Goal: Transaction & Acquisition: Purchase product/service

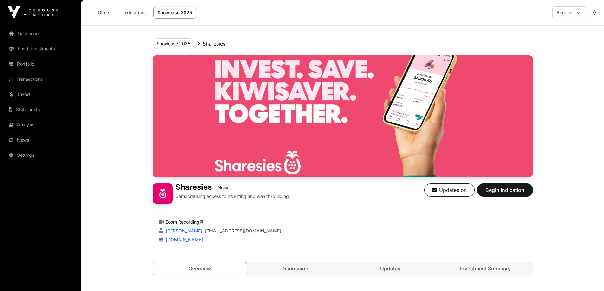
click at [499, 192] on span "Begin Indication" at bounding box center [505, 191] width 40 height 8
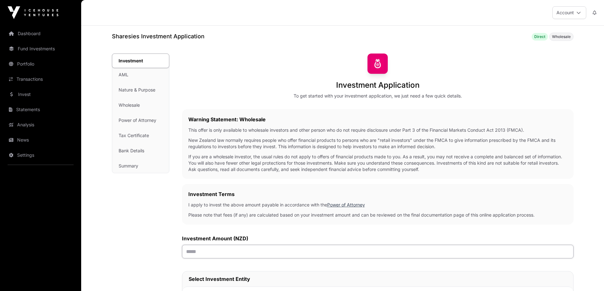
click at [196, 253] on input "text" at bounding box center [378, 252] width 392 height 14
type input "*******"
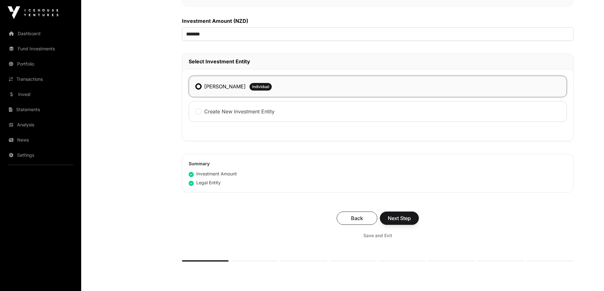
scroll to position [222, 0]
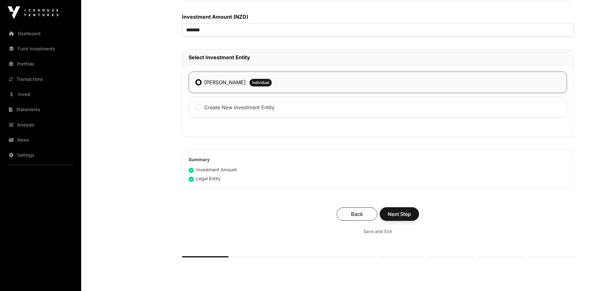
click at [397, 213] on span "Next Step" at bounding box center [399, 215] width 23 height 8
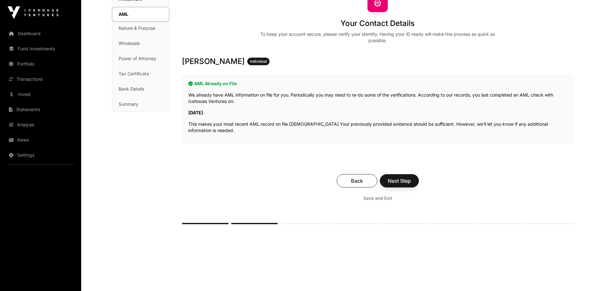
scroll to position [63, 0]
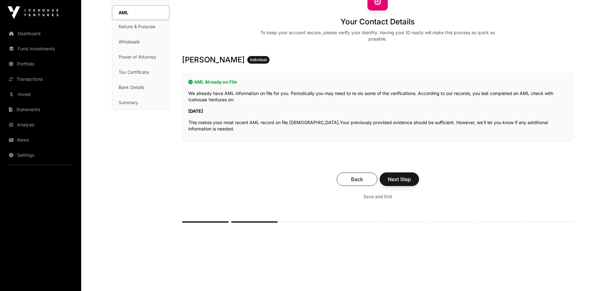
click at [400, 179] on span "Next Step" at bounding box center [399, 180] width 23 height 8
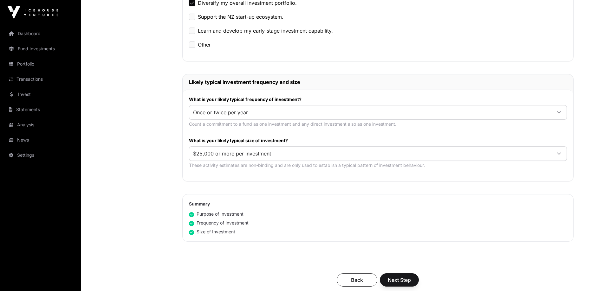
scroll to position [254, 0]
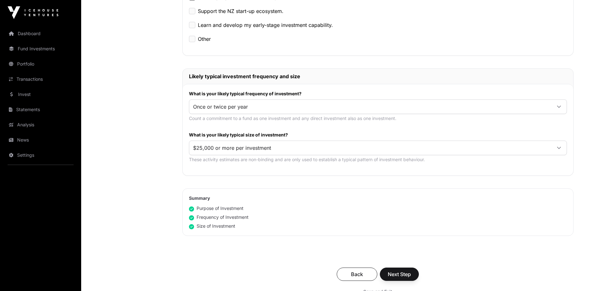
click at [364, 149] on span "$25,000 or more per investment" at bounding box center [370, 147] width 362 height 11
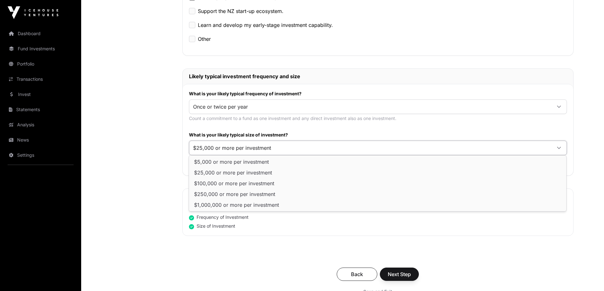
click at [140, 169] on div "Nature & Purpose Investment AML Nature & Purpose Wholesale Power of Attorney Ta…" at bounding box center [141, 78] width 58 height 556
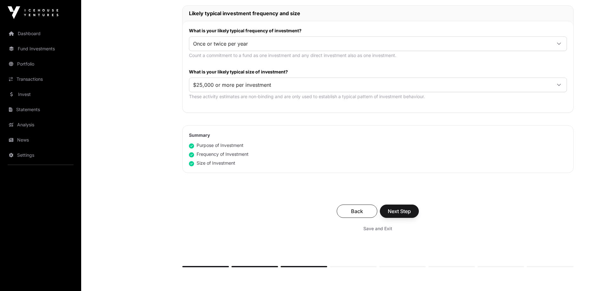
scroll to position [317, 0]
click at [399, 213] on span "Next Step" at bounding box center [399, 211] width 23 height 8
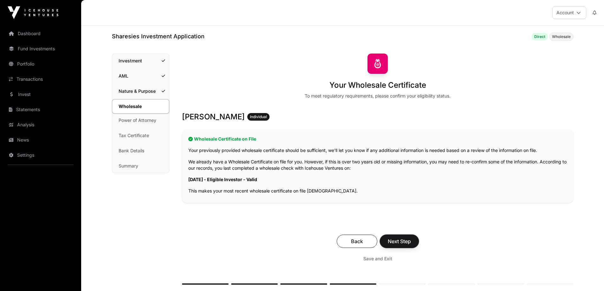
click at [399, 245] on span "Next Step" at bounding box center [399, 242] width 23 height 8
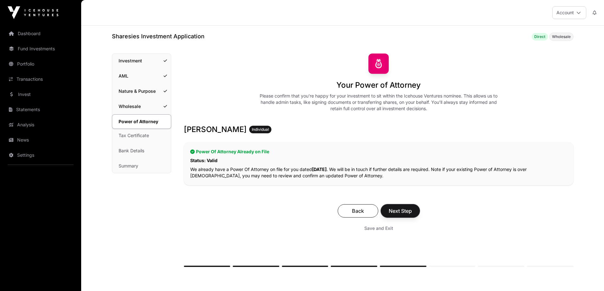
click at [401, 212] on span "Next Step" at bounding box center [400, 211] width 23 height 8
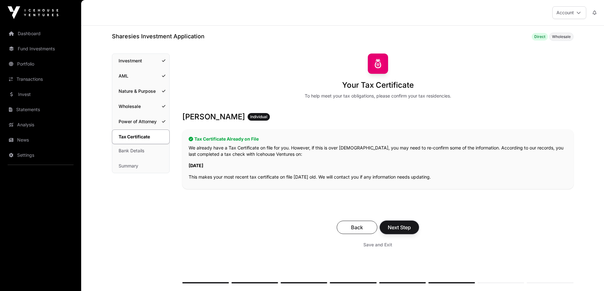
click at [398, 229] on span "Next Step" at bounding box center [399, 228] width 23 height 8
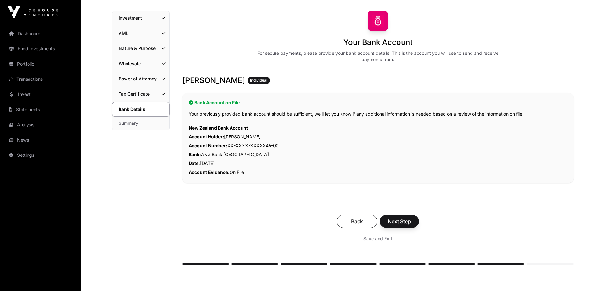
scroll to position [63, 0]
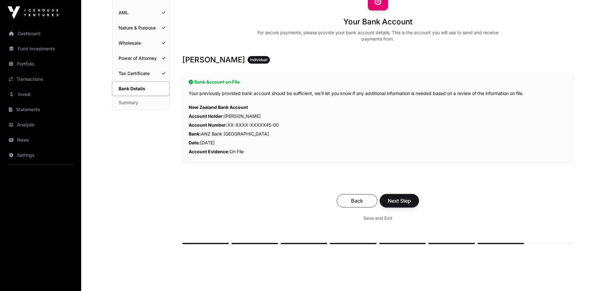
click at [401, 201] on span "Next Step" at bounding box center [399, 201] width 23 height 8
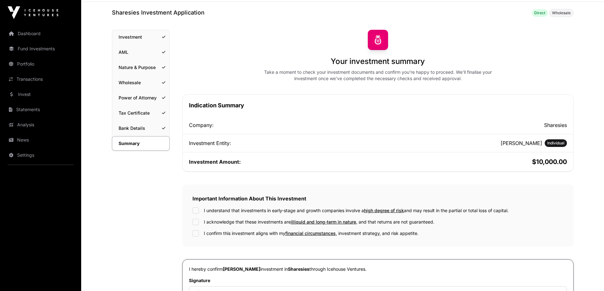
scroll to position [63, 0]
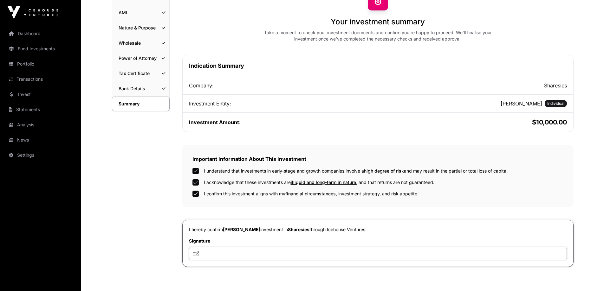
click at [212, 256] on input "text" at bounding box center [378, 254] width 378 height 14
type input "**********"
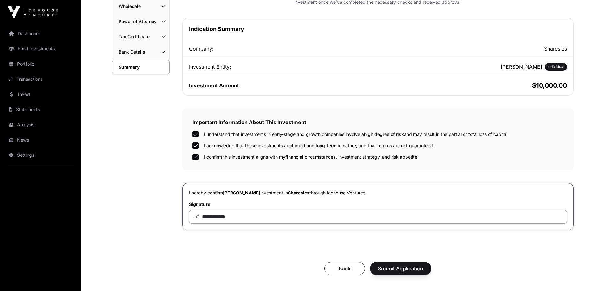
scroll to position [159, 0]
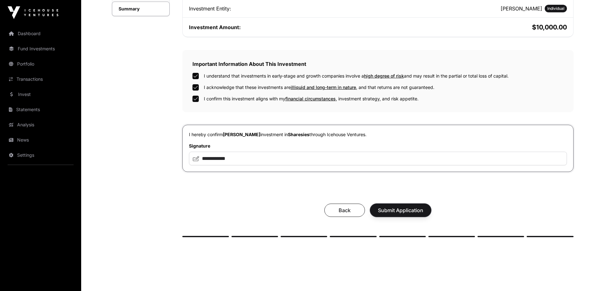
click at [387, 213] on span "Submit Application" at bounding box center [400, 211] width 45 height 8
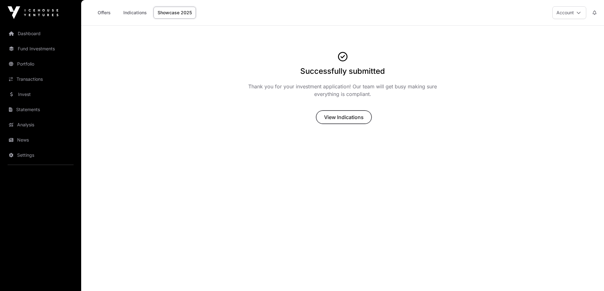
click at [336, 116] on span "View Indications" at bounding box center [344, 118] width 40 height 8
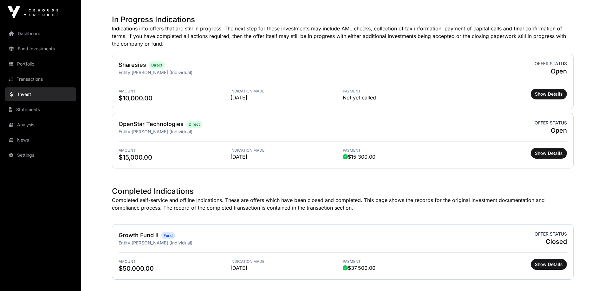
scroll to position [121, 0]
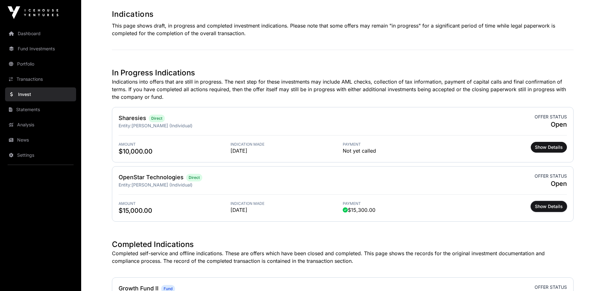
click at [545, 207] on span "Show Details" at bounding box center [549, 207] width 28 height 6
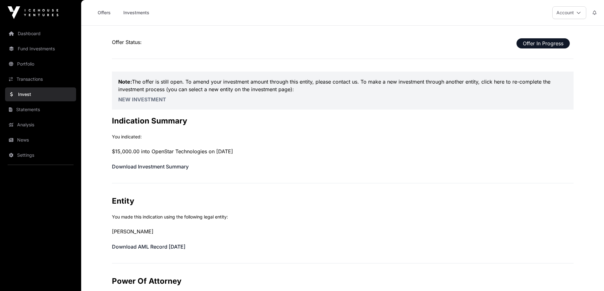
click at [129, 13] on link "Investments" at bounding box center [136, 13] width 34 height 12
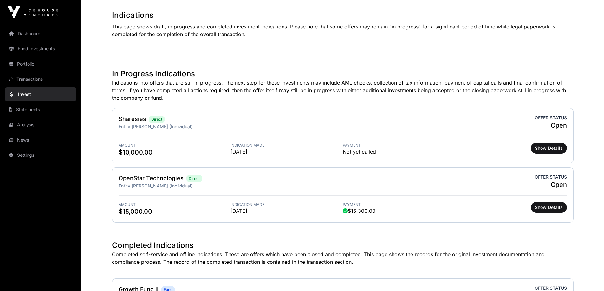
scroll to position [32, 0]
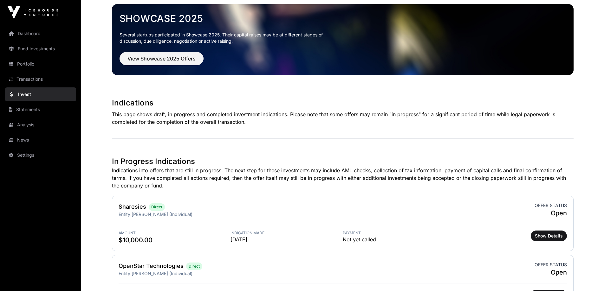
click at [29, 96] on link "Invest" at bounding box center [40, 95] width 71 height 14
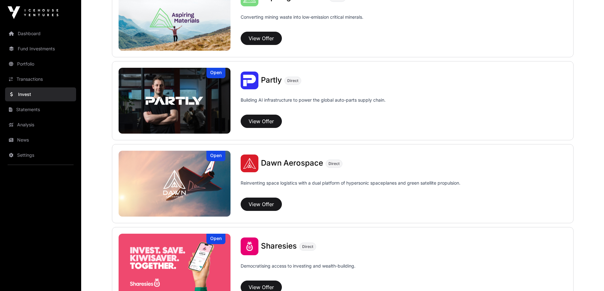
scroll to position [603, 0]
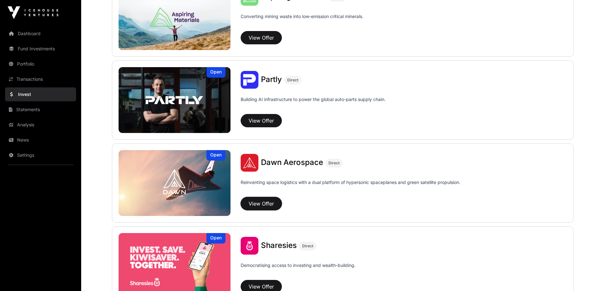
click at [271, 206] on button "View Offer" at bounding box center [261, 203] width 41 height 13
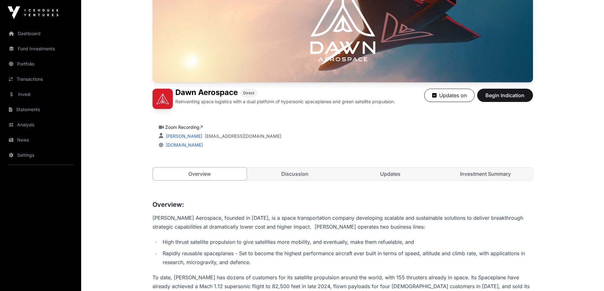
scroll to position [95, 0]
click at [288, 174] on link "Discussion" at bounding box center [295, 173] width 94 height 13
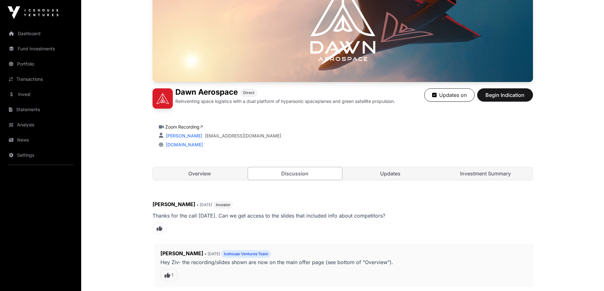
click at [397, 173] on link "Updates" at bounding box center [391, 173] width 94 height 13
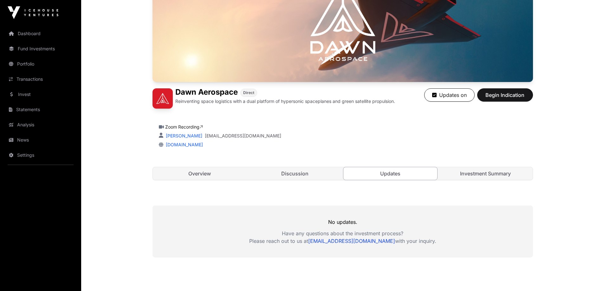
click at [481, 176] on link "Investment Summary" at bounding box center [486, 173] width 94 height 13
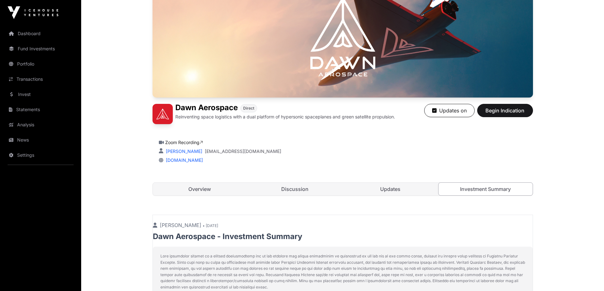
scroll to position [63, 0]
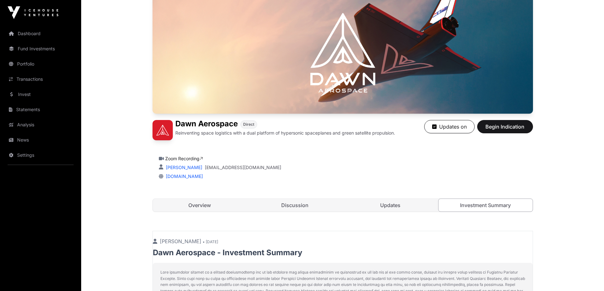
click at [209, 206] on link "Overview" at bounding box center [200, 205] width 94 height 13
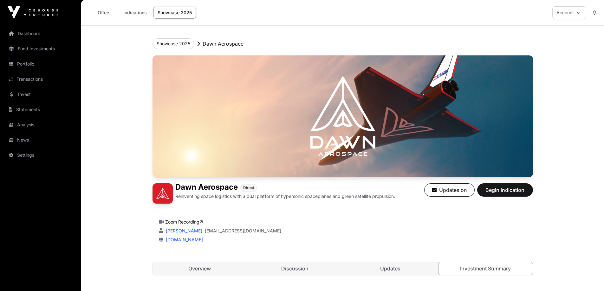
scroll to position [63, 0]
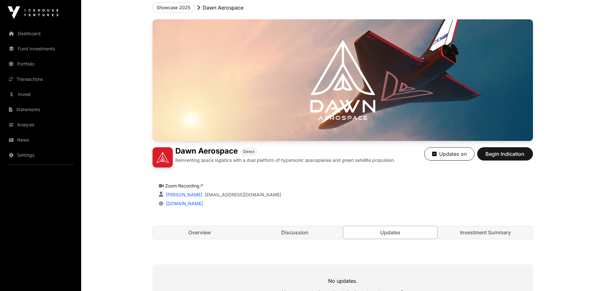
scroll to position [95, 0]
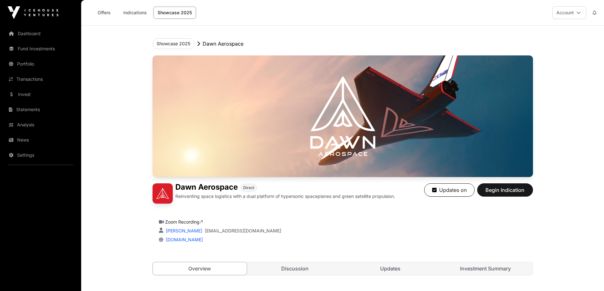
scroll to position [95, 0]
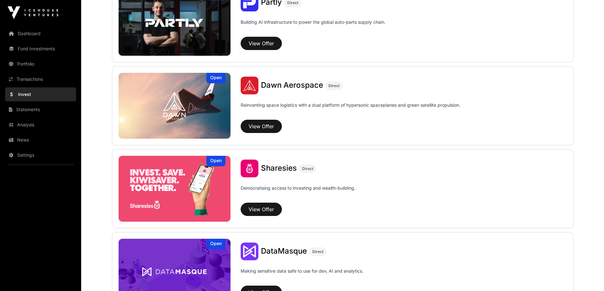
scroll to position [698, 0]
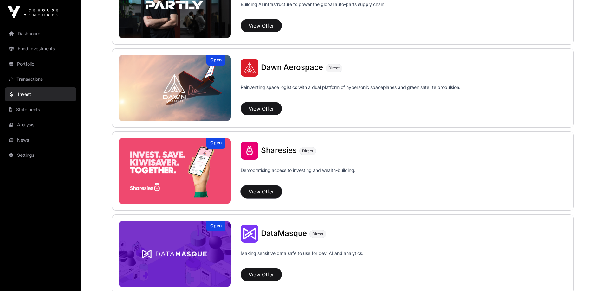
click at [259, 197] on button "View Offer" at bounding box center [261, 191] width 41 height 13
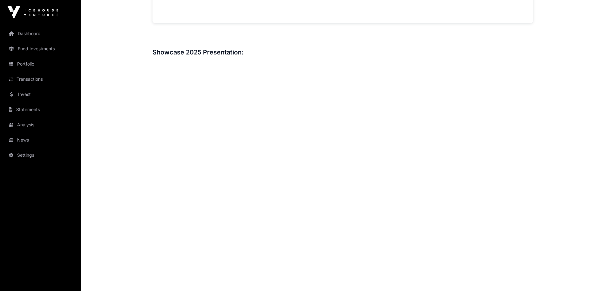
scroll to position [698, 0]
click at [31, 109] on link "Statements" at bounding box center [40, 110] width 71 height 14
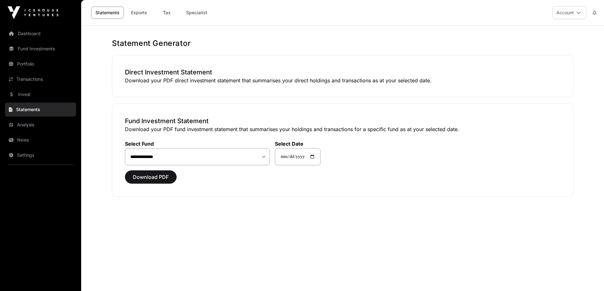
click at [26, 64] on link "Portfolio" at bounding box center [40, 64] width 71 height 14
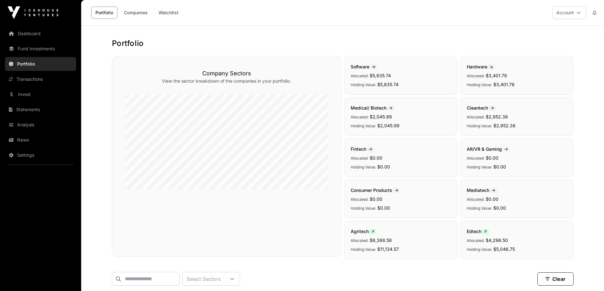
click at [135, 13] on link "Companies" at bounding box center [136, 13] width 32 height 12
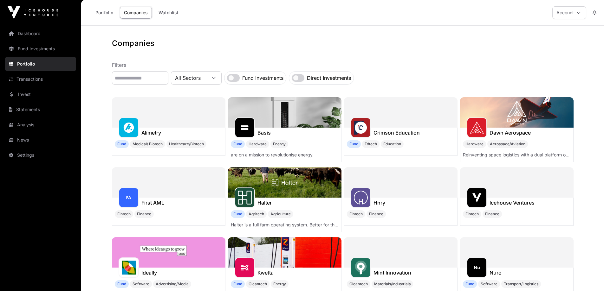
click at [102, 13] on link "Portfolio" at bounding box center [104, 13] width 26 height 12
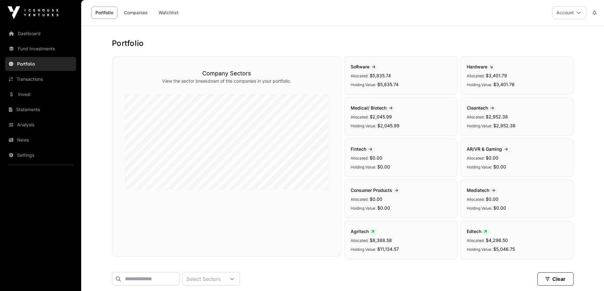
click at [132, 12] on link "Companies" at bounding box center [136, 13] width 32 height 12
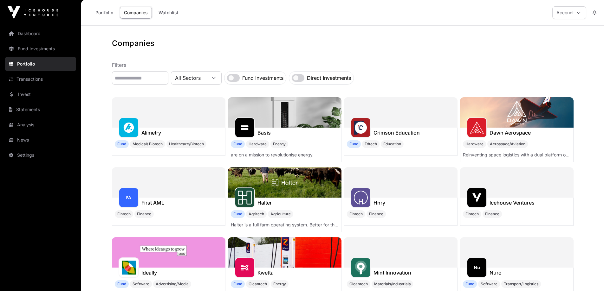
click at [100, 15] on link "Portfolio" at bounding box center [104, 13] width 26 height 12
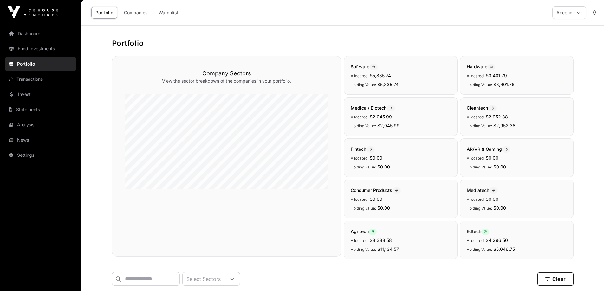
click at [27, 125] on link "Analysis" at bounding box center [40, 125] width 71 height 14
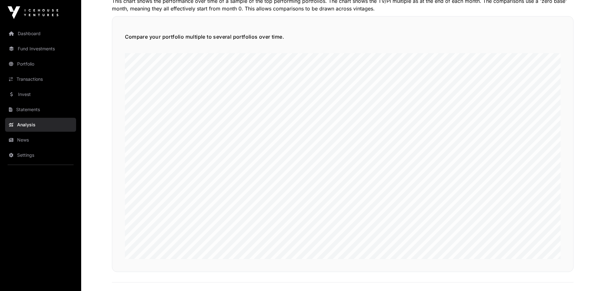
scroll to position [1532, 0]
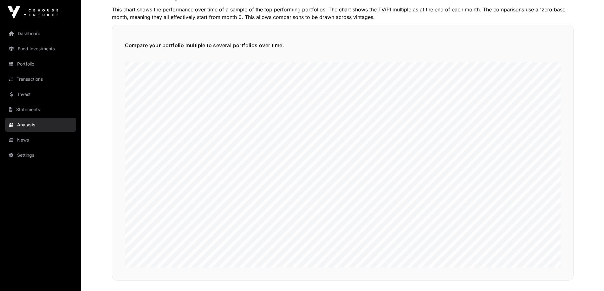
click at [27, 139] on link "News" at bounding box center [40, 140] width 71 height 14
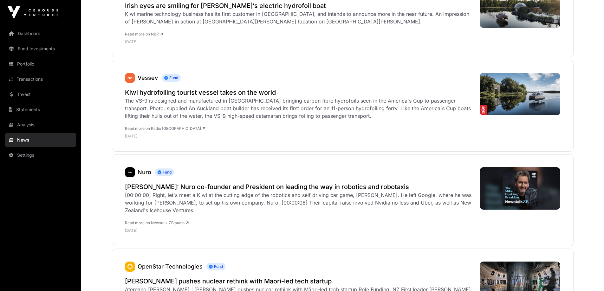
scroll to position [127, 0]
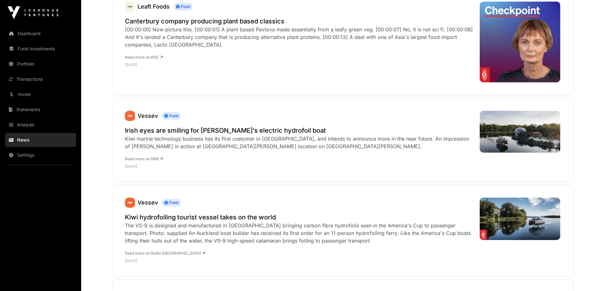
click at [42, 47] on link "Fund Investments" at bounding box center [40, 49] width 71 height 14
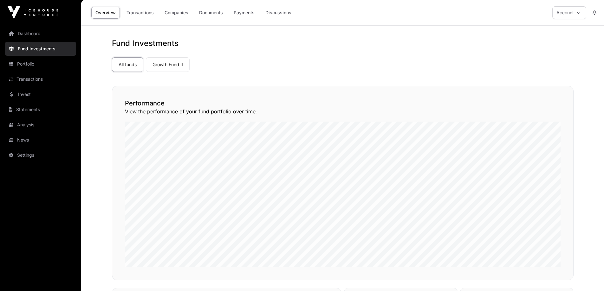
click at [165, 64] on link "Growth Fund II" at bounding box center [168, 64] width 44 height 15
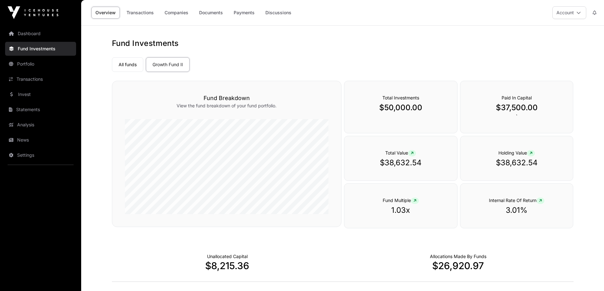
click at [140, 14] on link "Transactions" at bounding box center [140, 13] width 36 height 12
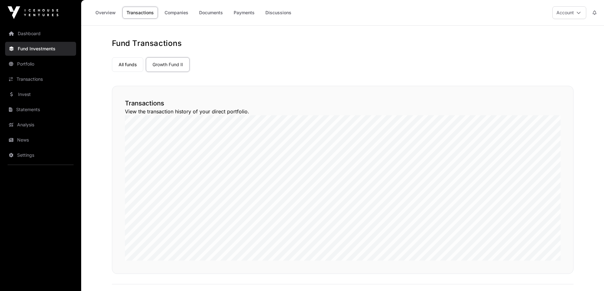
click at [174, 13] on link "Companies" at bounding box center [176, 13] width 32 height 12
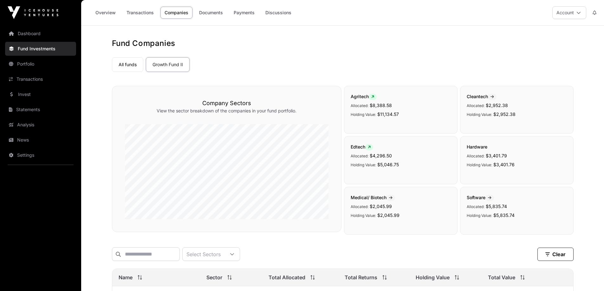
click at [212, 17] on link "Documents" at bounding box center [211, 13] width 32 height 12
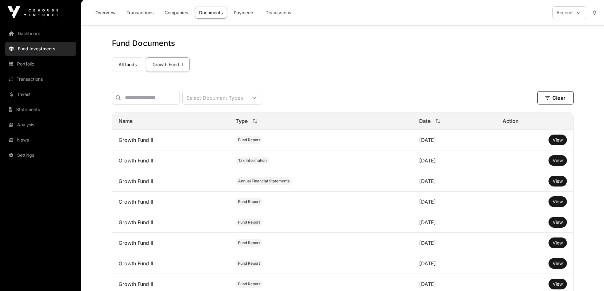
click at [242, 15] on link "Payments" at bounding box center [244, 13] width 29 height 12
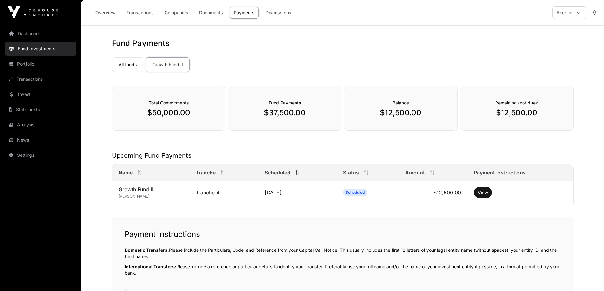
click at [273, 14] on link "Discussions" at bounding box center [278, 13] width 34 height 12
